Goal: Complete Application Form: Complete application form

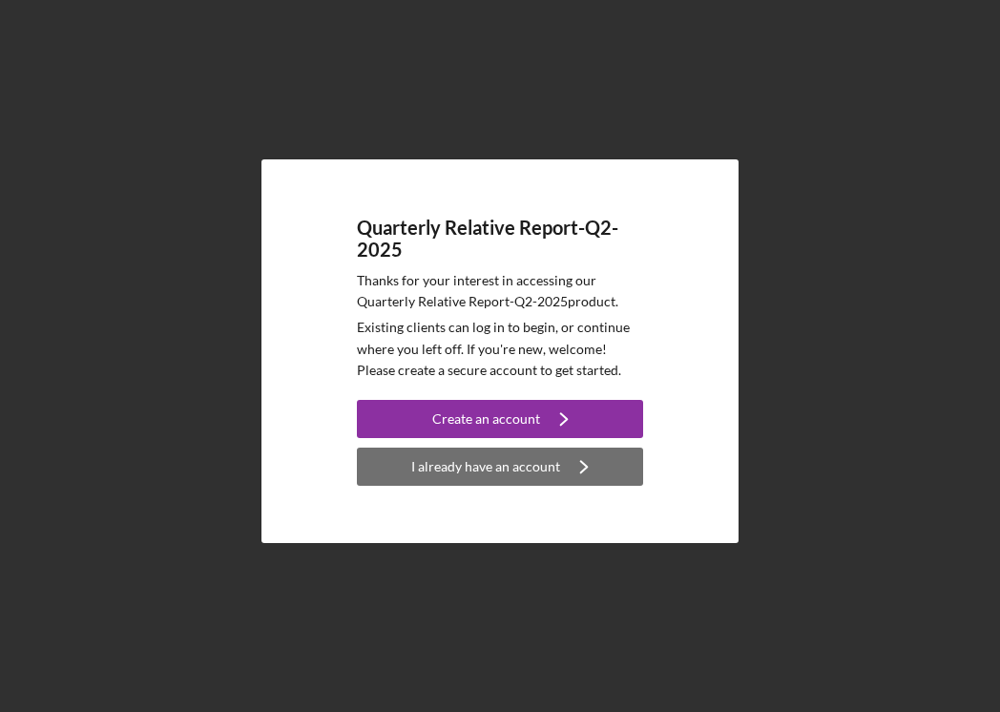
click at [576, 477] on icon "Icon/Navigate" at bounding box center [584, 467] width 48 height 48
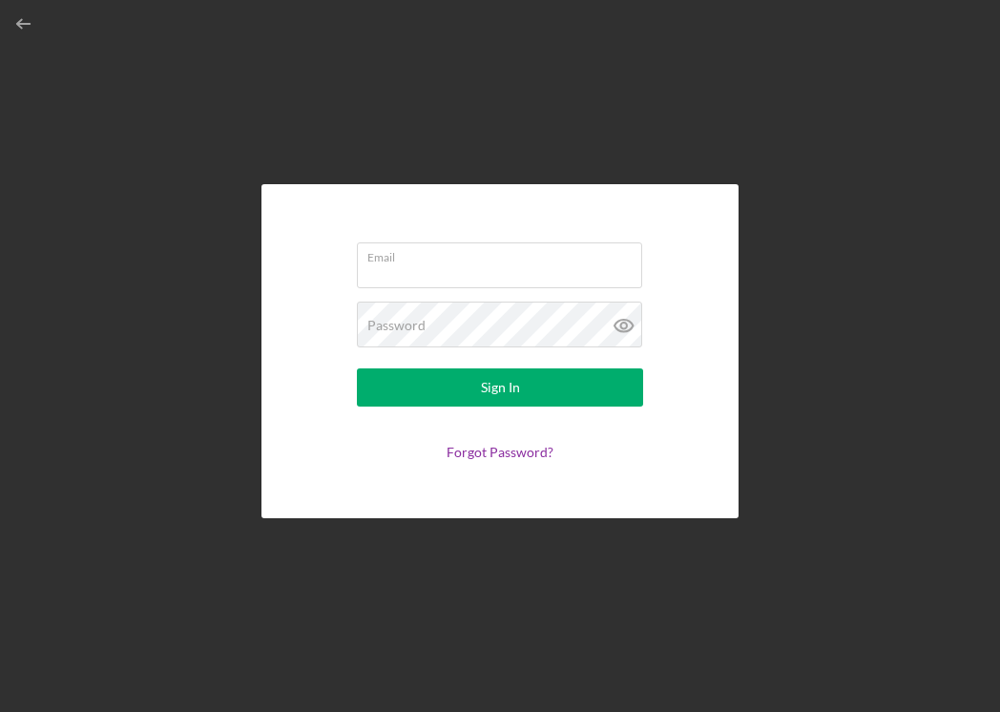
type input "[EMAIL_ADDRESS][DOMAIN_NAME]"
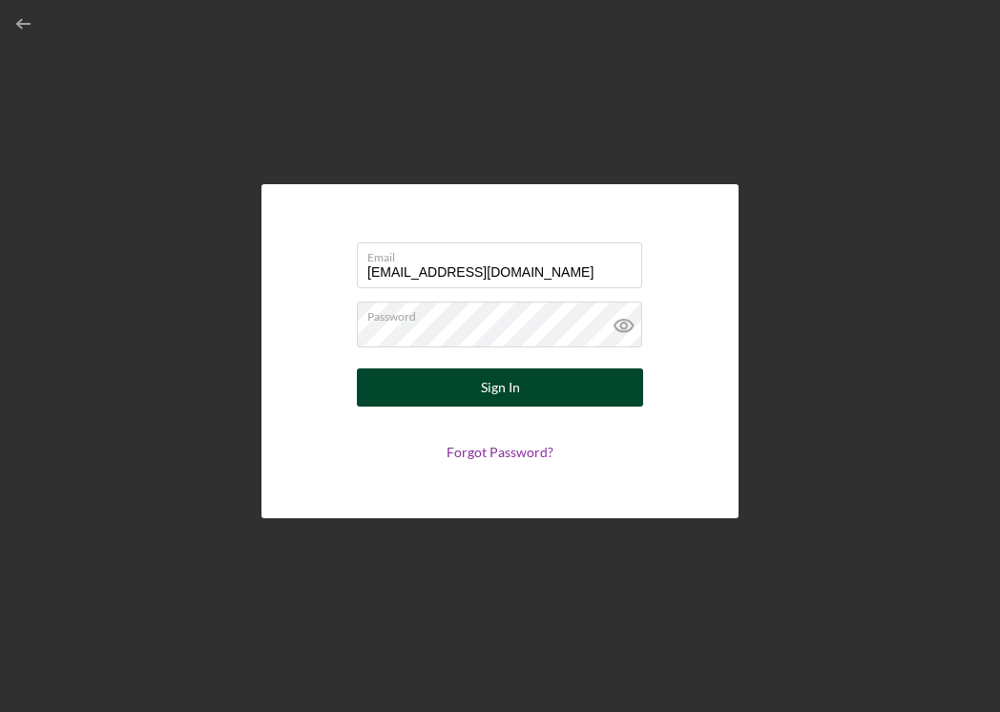
click at [567, 387] on button "Sign In" at bounding box center [500, 387] width 286 height 38
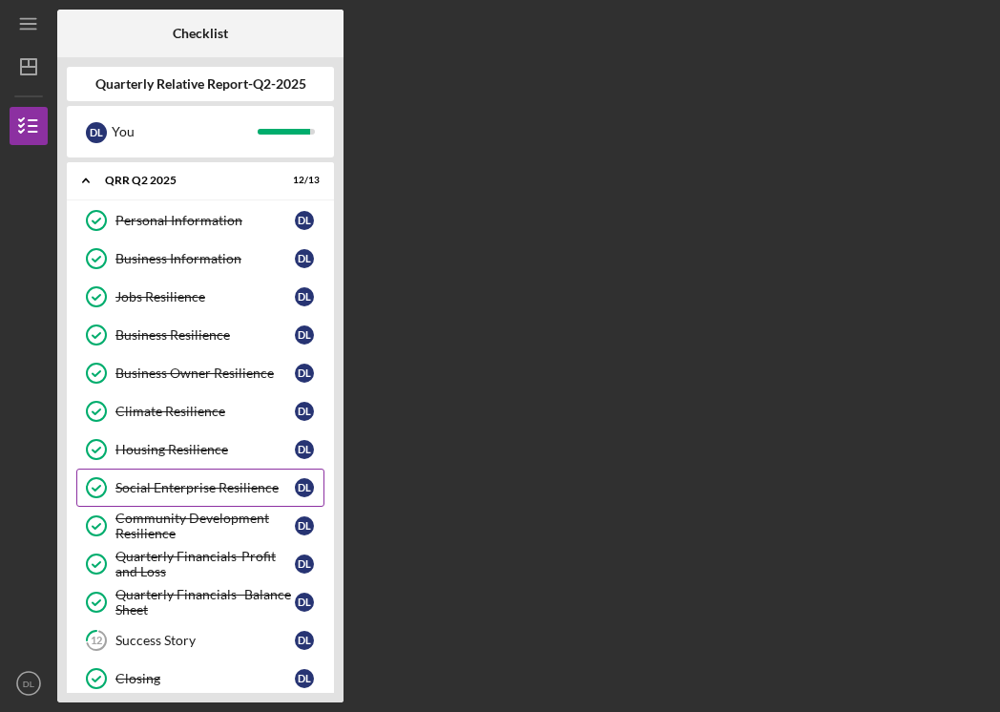
scroll to position [24, 0]
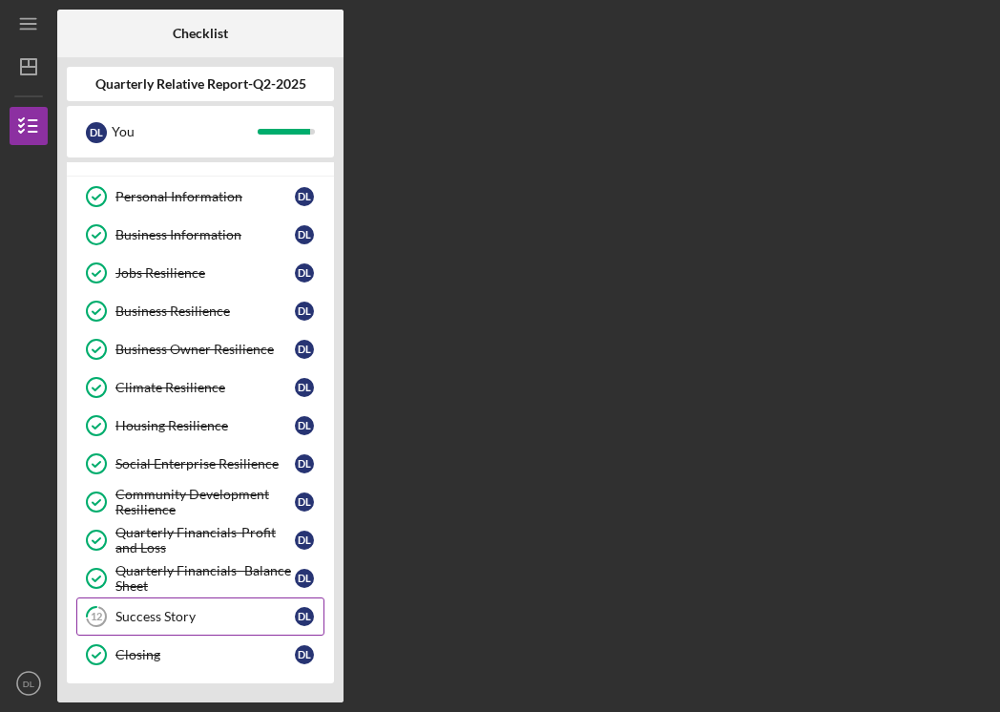
click at [221, 615] on div "Success Story" at bounding box center [204, 616] width 179 height 15
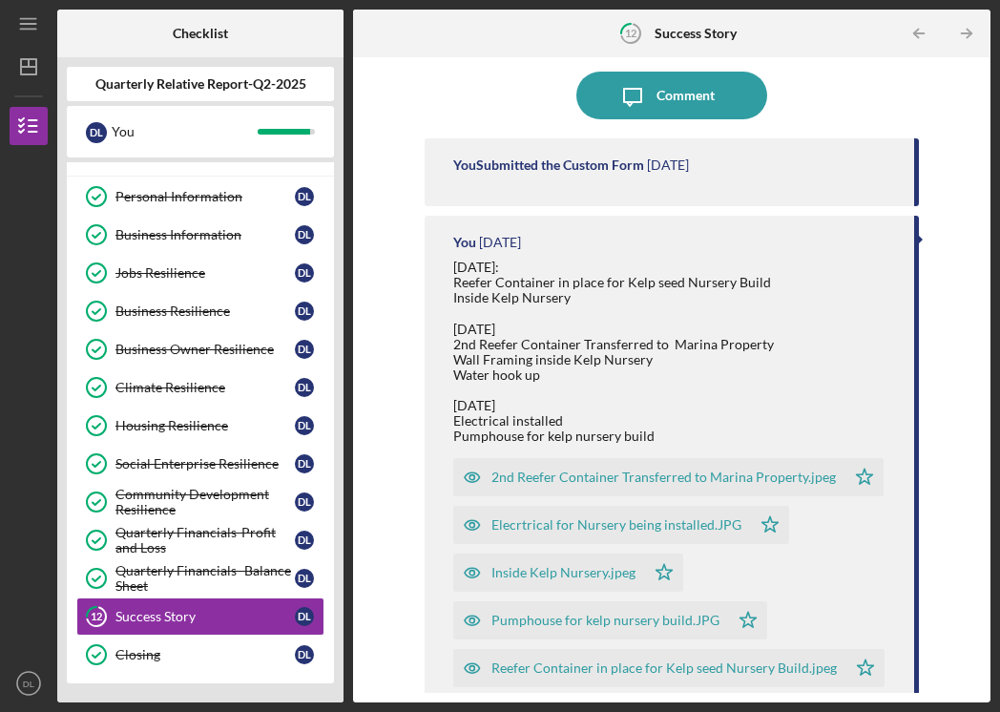
scroll to position [15, 0]
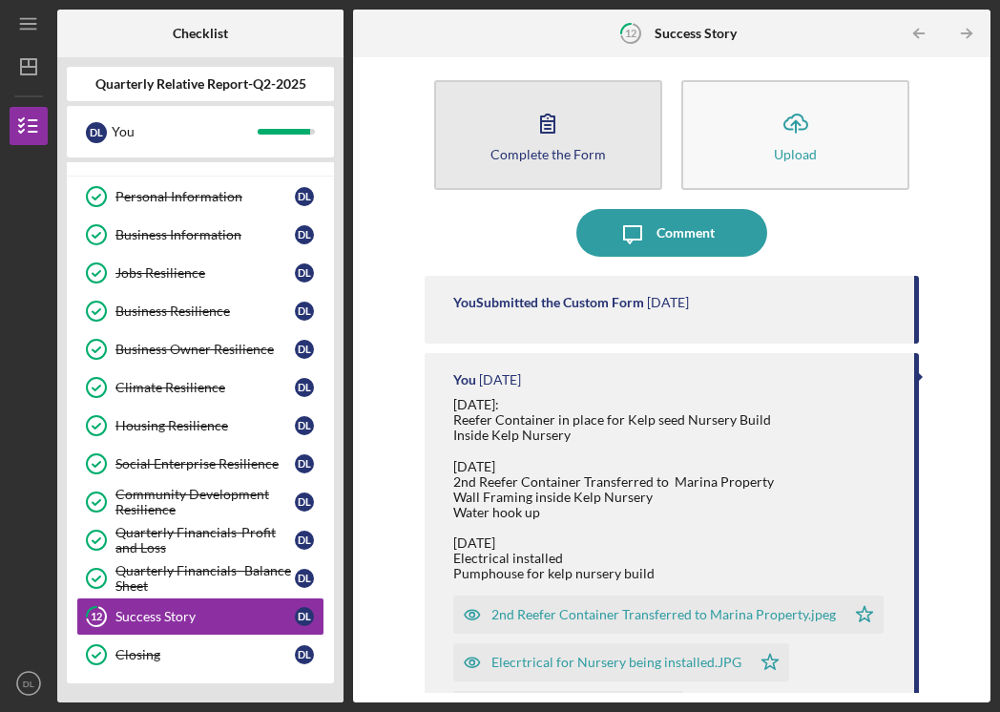
click at [598, 161] on button "Complete the Form Form" at bounding box center [548, 135] width 228 height 110
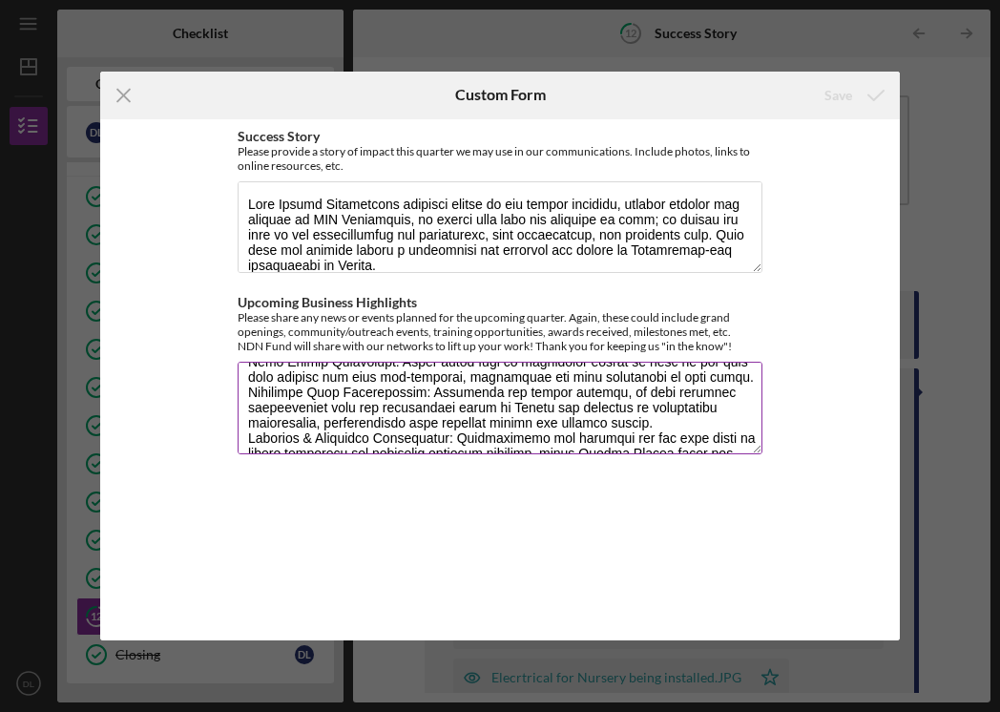
scroll to position [230, 0]
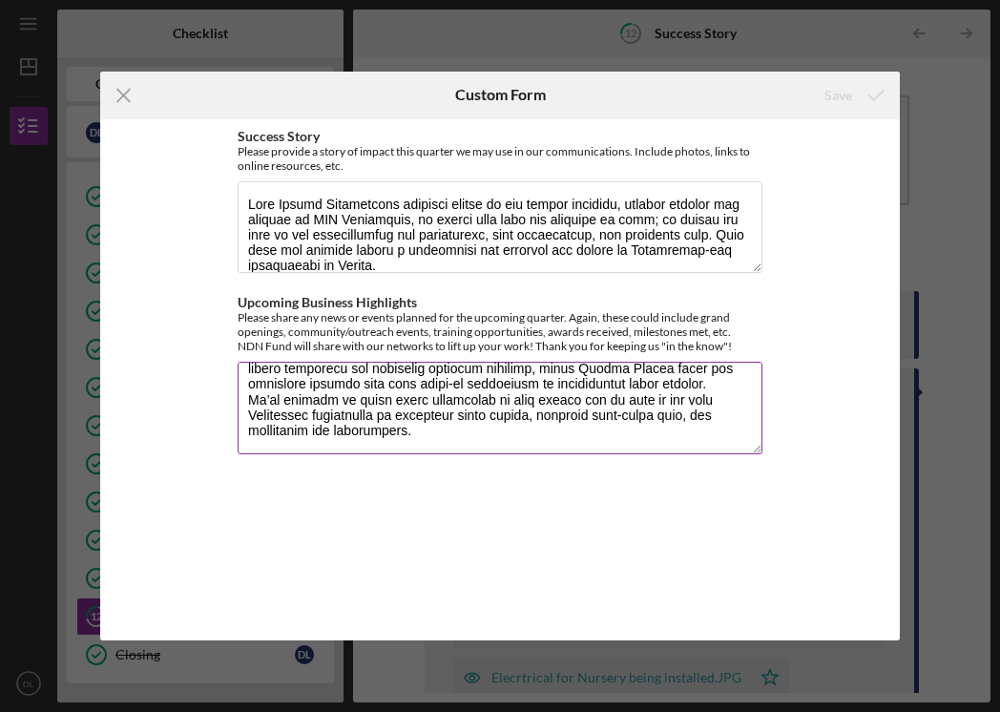
click at [560, 435] on textarea "Upcoming Business Highlights" at bounding box center [500, 408] width 525 height 92
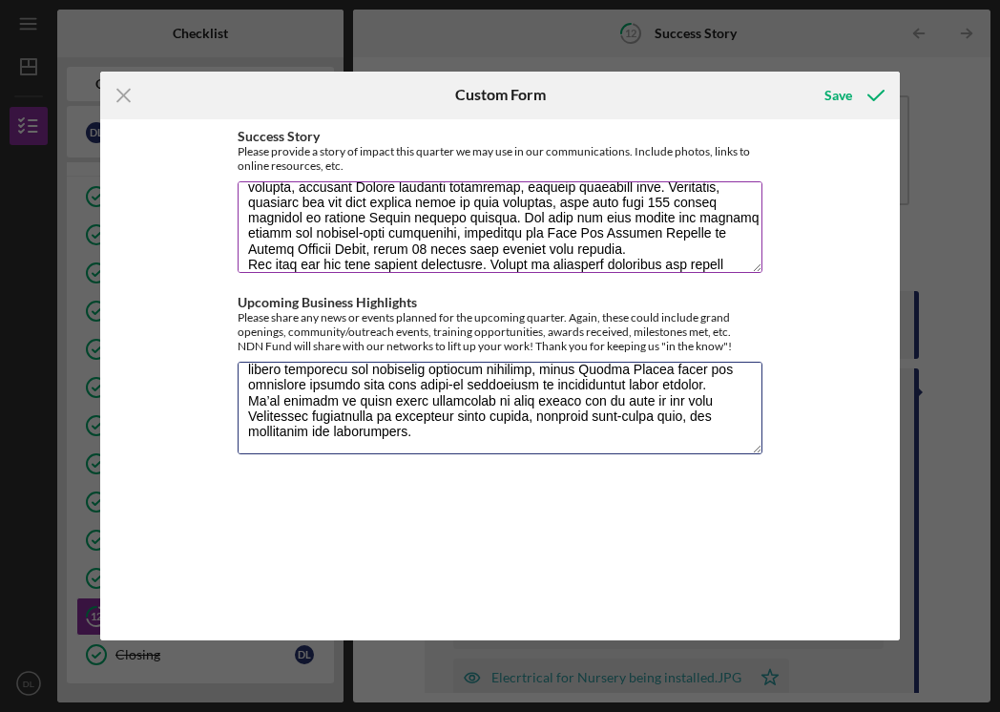
scroll to position [429, 0]
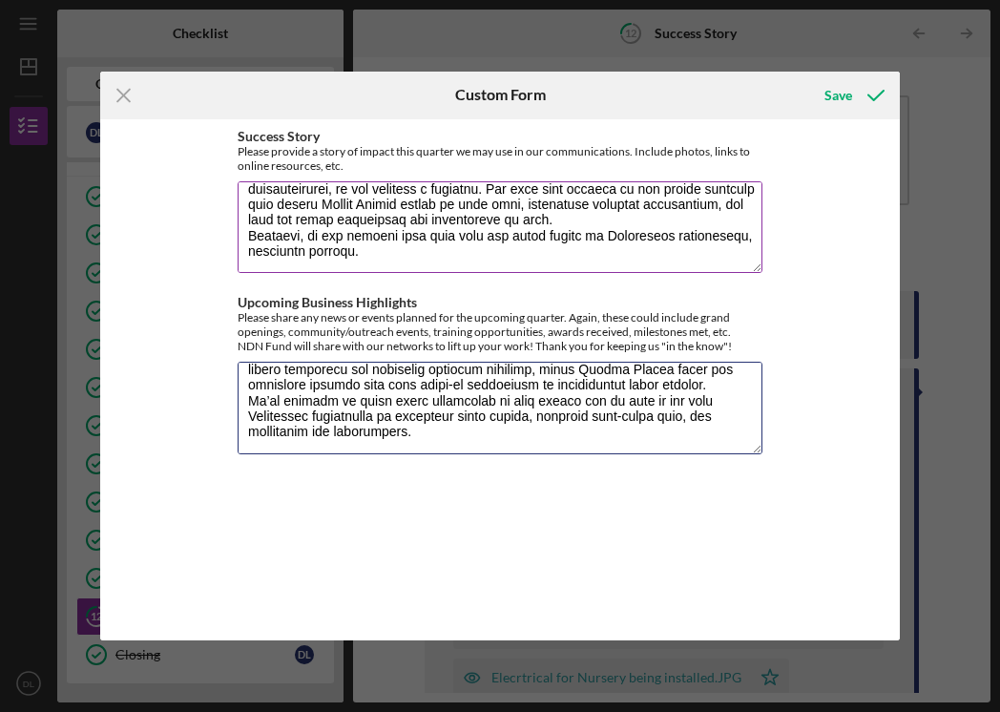
type textarea "In the upcoming quarter, [DEMOGRAPHIC_DATA] Conservancy is excited to continue …"
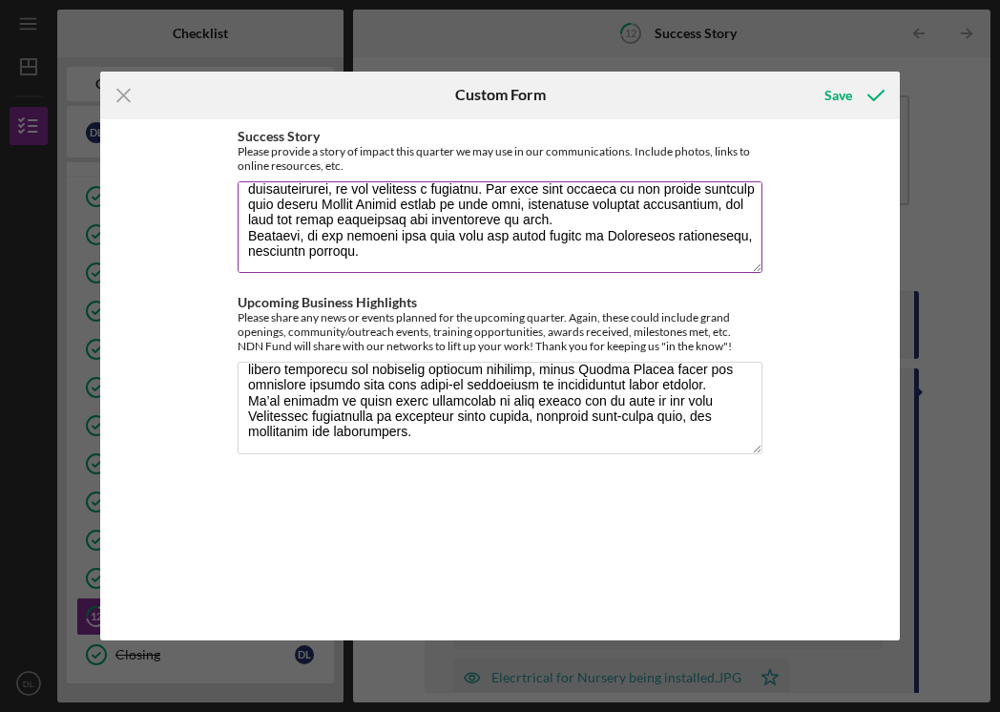
click at [405, 252] on textarea "Success Story" at bounding box center [500, 227] width 525 height 92
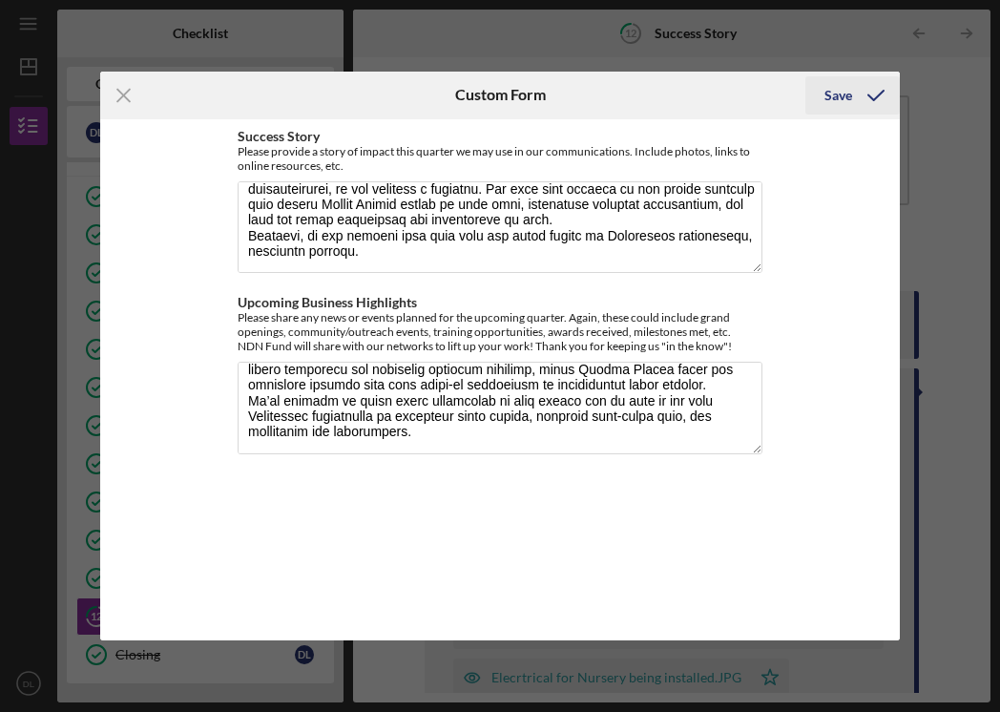
click at [868, 98] on icon "submit" at bounding box center [876, 96] width 48 height 48
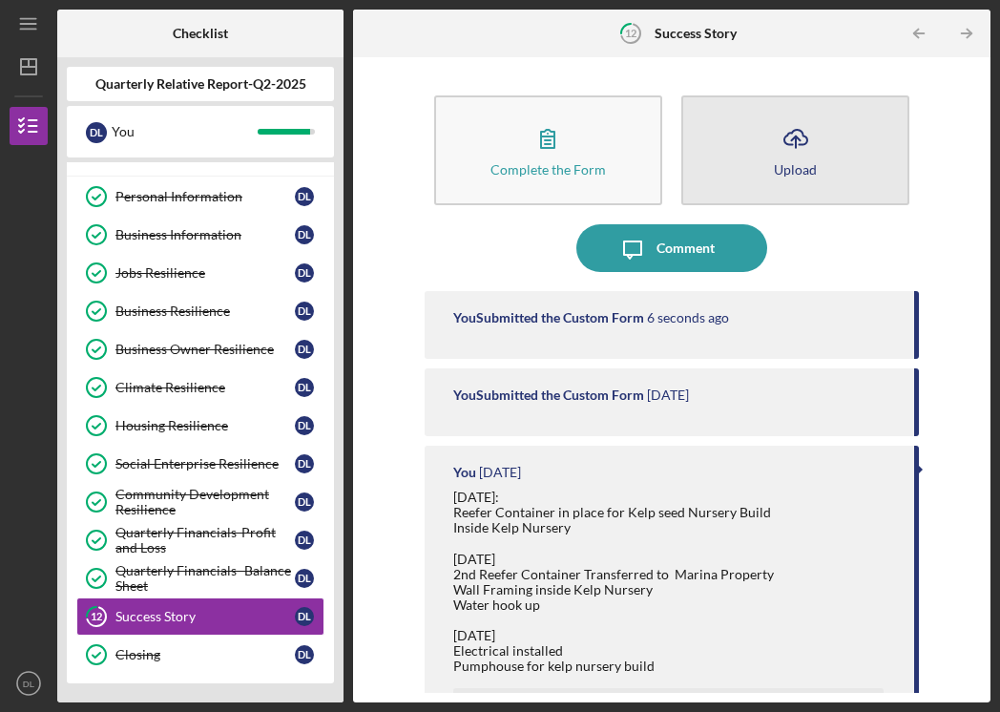
click at [800, 152] on icon "Icon/Upload" at bounding box center [796, 138] width 48 height 48
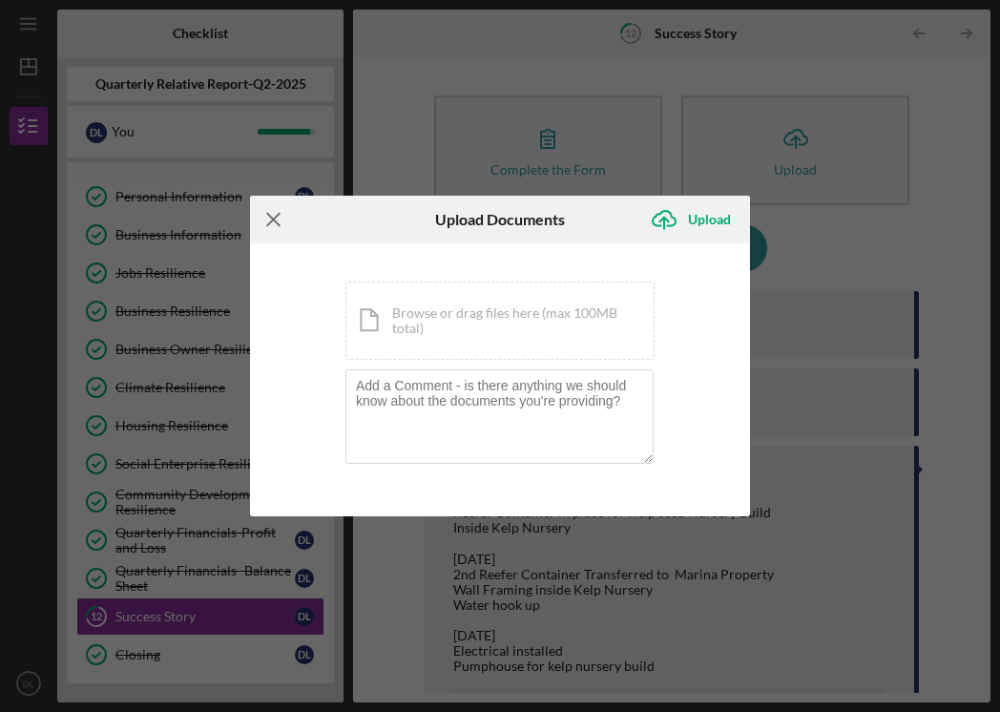
click at [267, 220] on icon "Icon/Menu Close" at bounding box center [274, 220] width 48 height 48
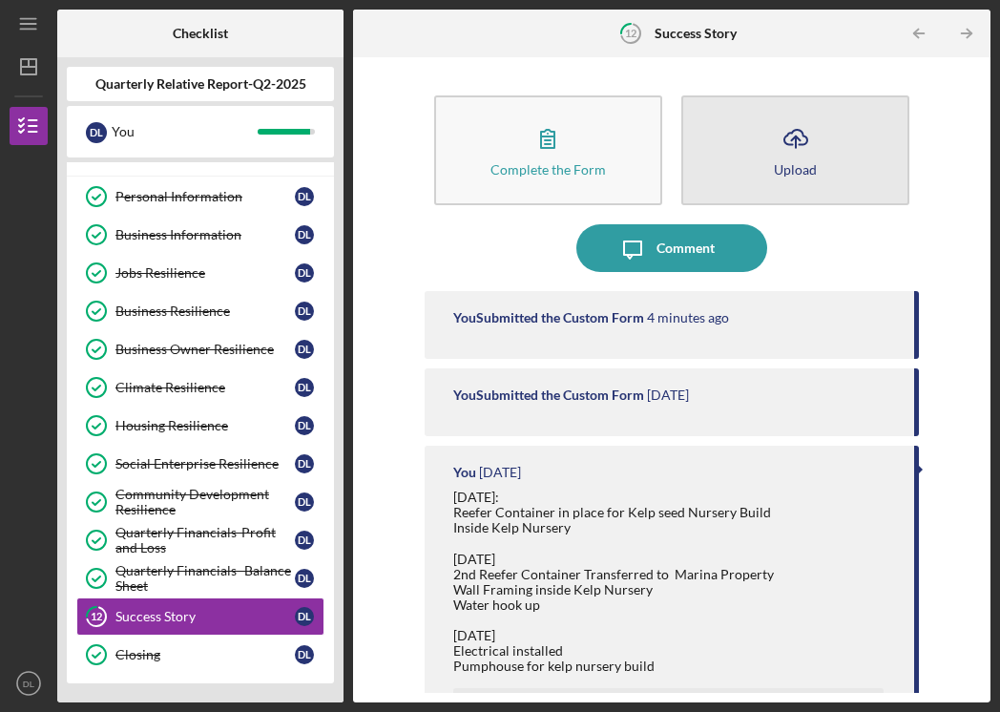
click at [800, 148] on icon "Icon/Upload" at bounding box center [796, 138] width 48 height 48
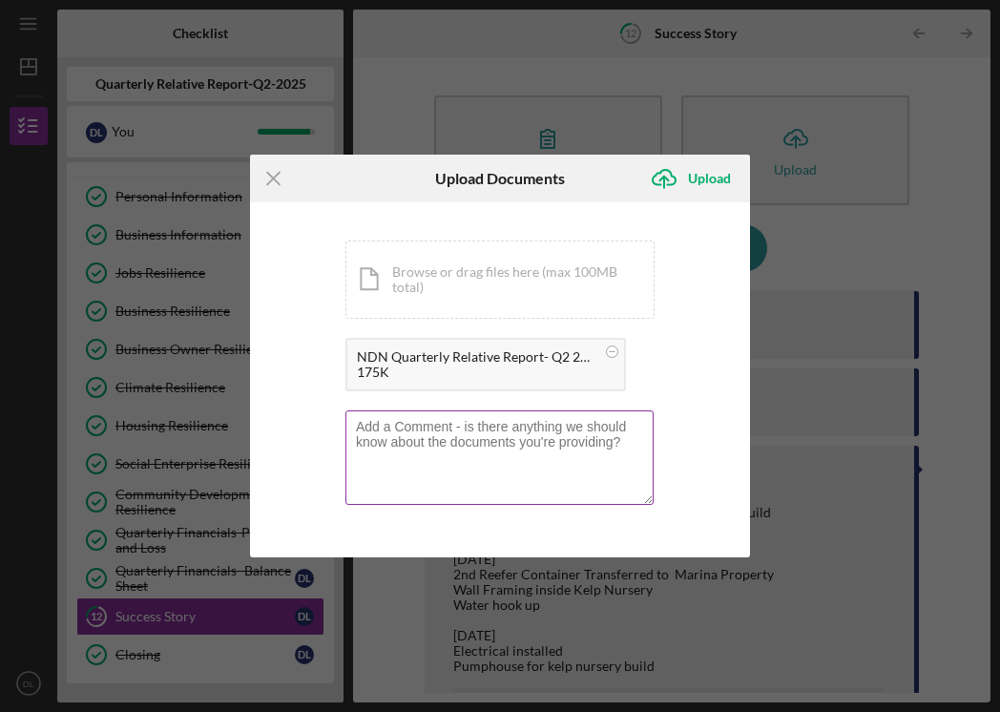
click at [507, 463] on textarea at bounding box center [499, 456] width 308 height 93
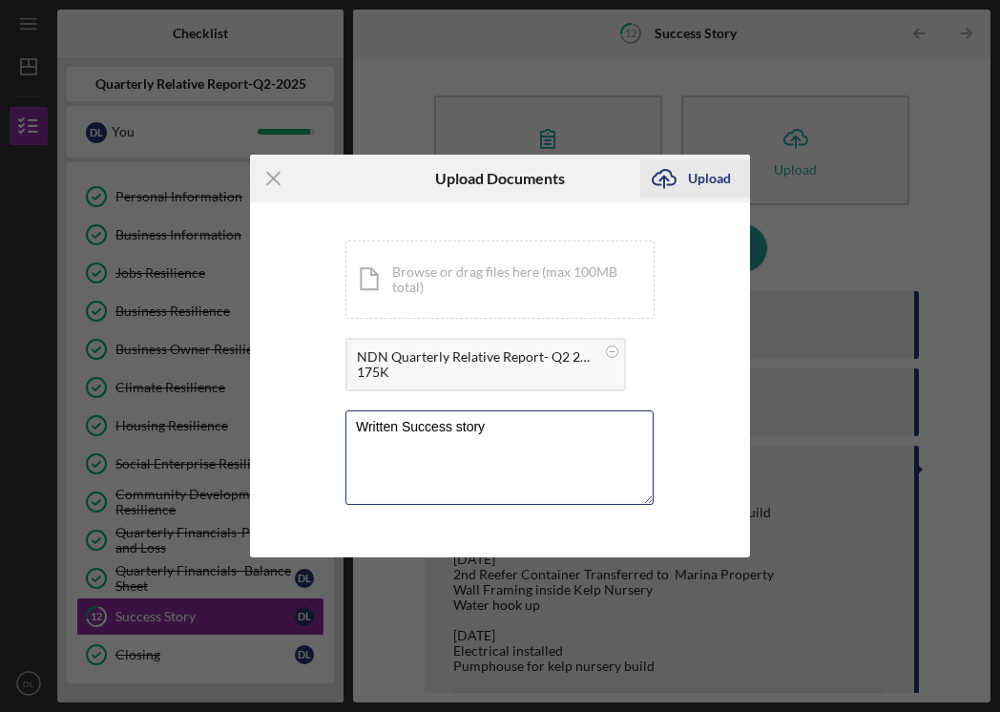
type textarea "Written Success story"
click at [686, 176] on icon "Icon/Upload" at bounding box center [664, 179] width 48 height 48
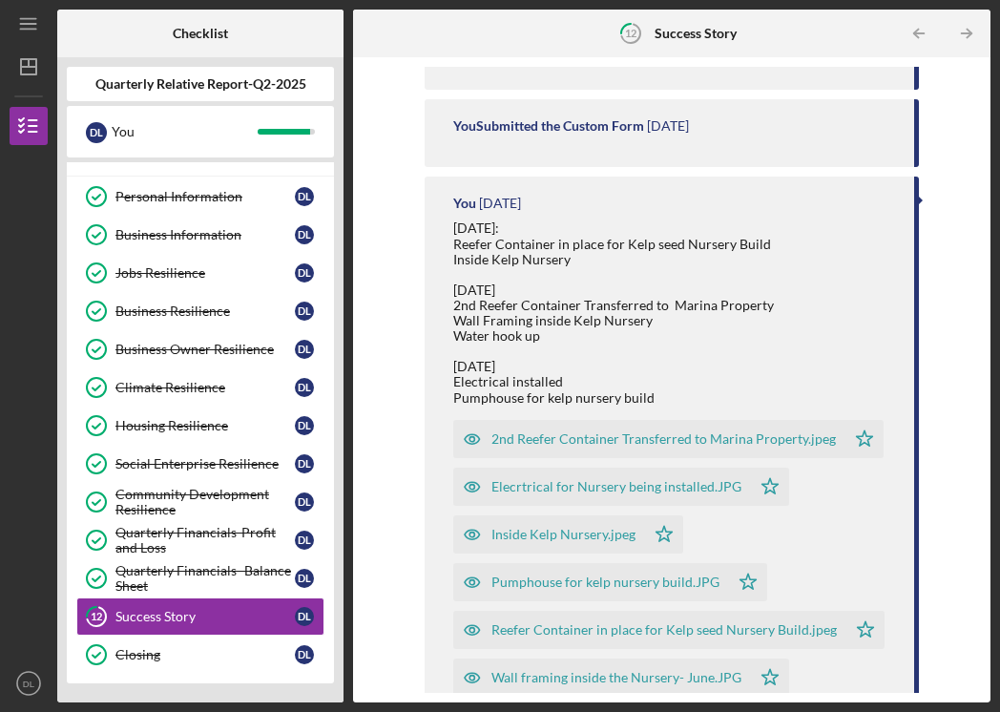
scroll to position [599, 0]
